Goal: Find contact information: Find contact information

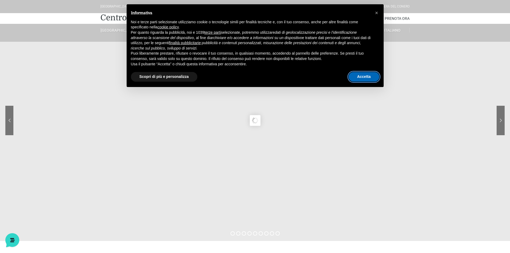
click at [369, 76] on button "Accetta" at bounding box center [363, 77] width 31 height 10
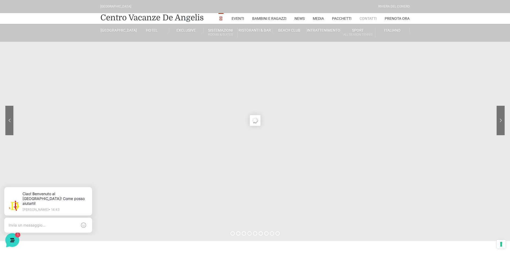
click at [370, 18] on link "Contatti" at bounding box center [367, 18] width 17 height 11
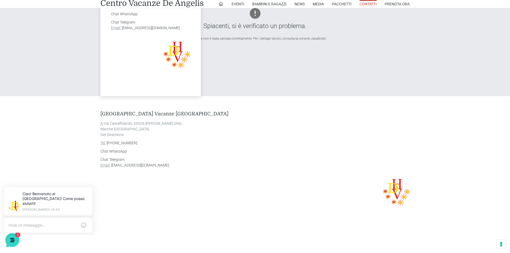
scroll to position [268, 0]
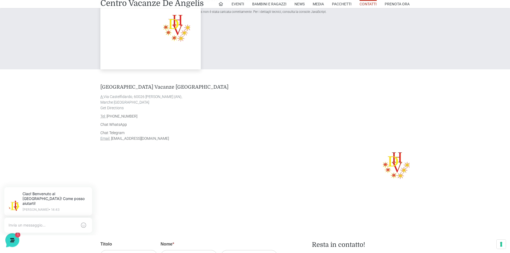
drag, startPoint x: 145, startPoint y: 97, endPoint x: 185, endPoint y: 96, distance: 40.4
click at [185, 96] on address "A: Via Castelfidardo, 60026 Marcelli di Numana (AN), Marche Italia Get Directio…" at bounding box center [254, 102] width 309 height 17
copy address "Marcelli di Numana (AN)"
